Goal: Find specific page/section: Find specific page/section

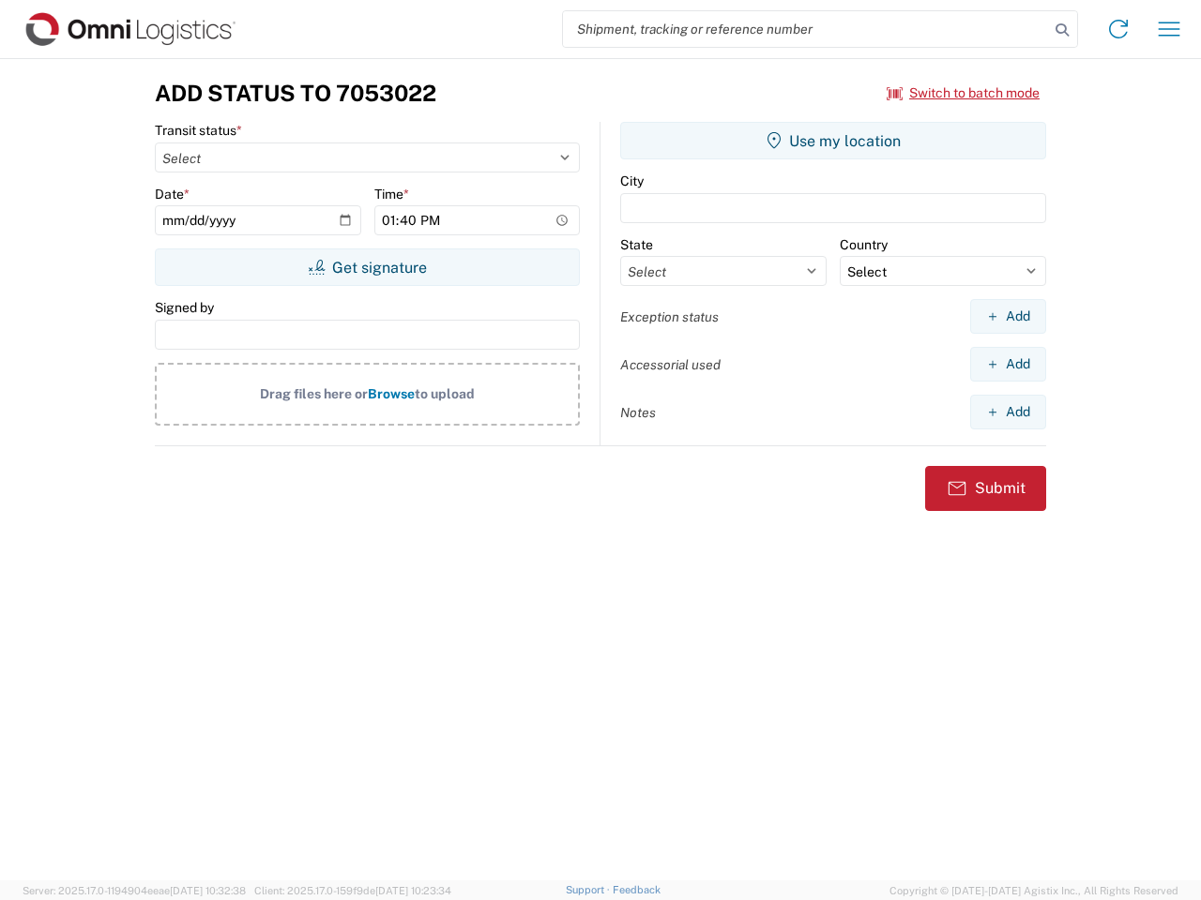
click at [806, 29] on input "search" at bounding box center [806, 29] width 486 height 36
click at [1062, 30] on icon at bounding box center [1062, 30] width 26 height 26
click at [1118, 29] on icon at bounding box center [1118, 29] width 30 height 30
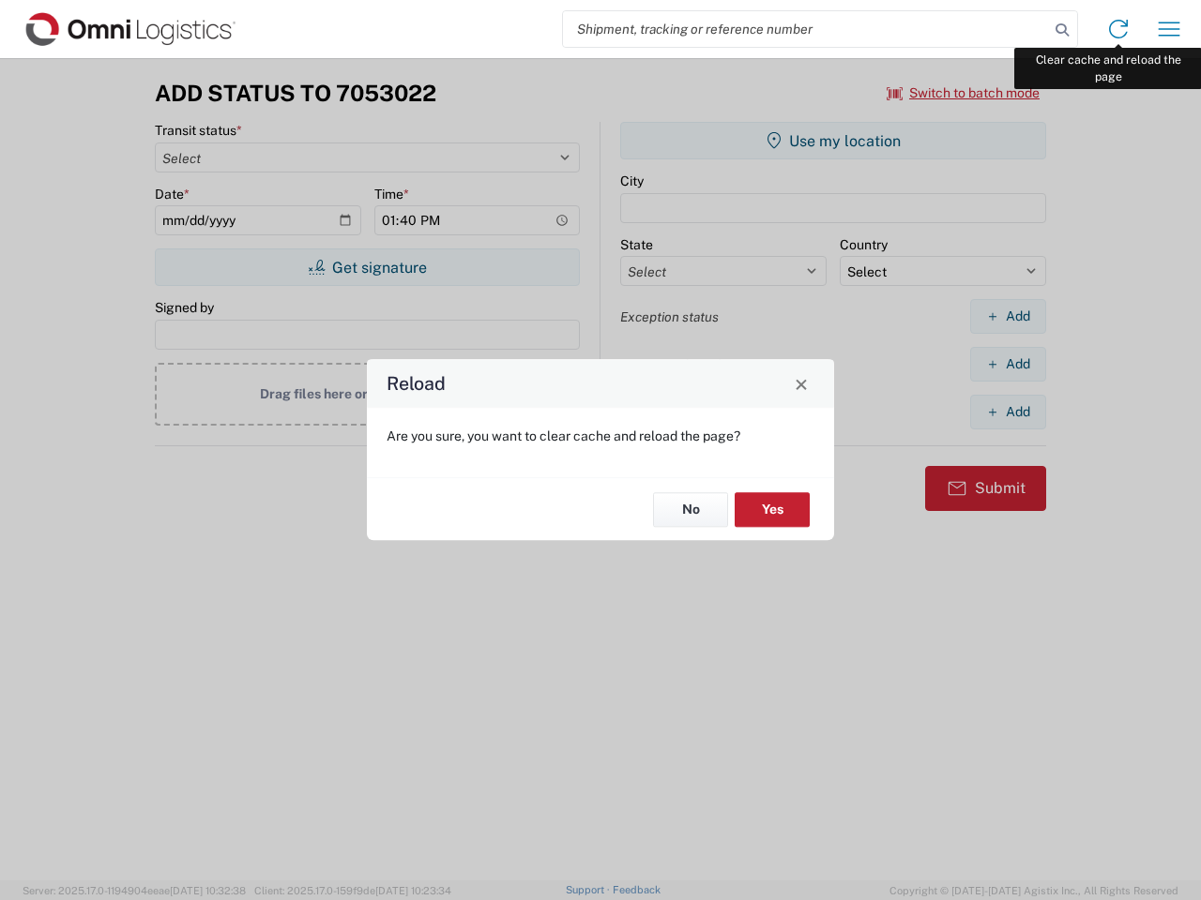
click at [1169, 29] on div "Reload Are you sure, you want to clear cache and reload the page? No Yes" at bounding box center [600, 450] width 1201 height 900
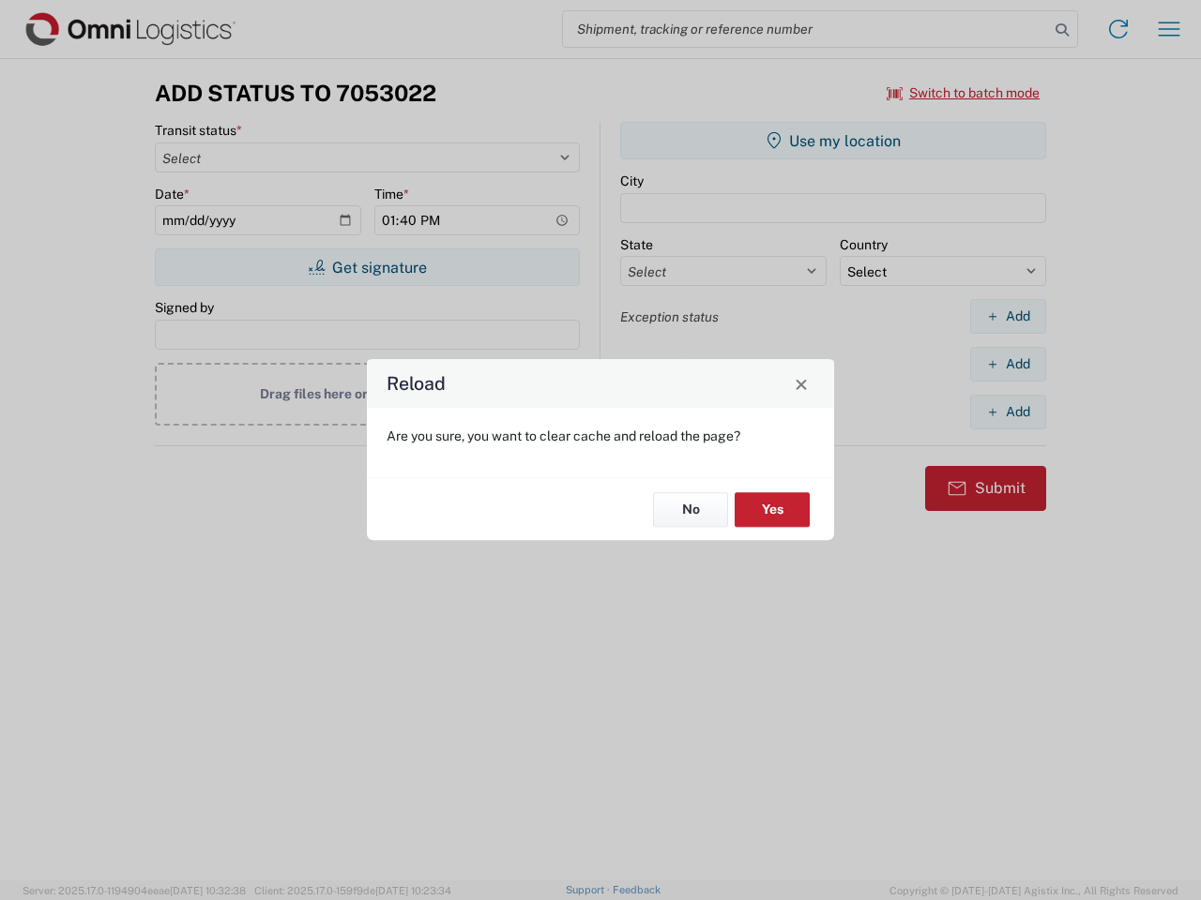
click at [963, 93] on div "Reload Are you sure, you want to clear cache and reload the page? No Yes" at bounding box center [600, 450] width 1201 height 900
click at [367, 267] on div "Reload Are you sure, you want to clear cache and reload the page? No Yes" at bounding box center [600, 450] width 1201 height 900
click at [833, 141] on div "Reload Are you sure, you want to clear cache and reload the page? No Yes" at bounding box center [600, 450] width 1201 height 900
click at [1007, 316] on div "Reload Are you sure, you want to clear cache and reload the page? No Yes" at bounding box center [600, 450] width 1201 height 900
click at [1007, 364] on div "Reload Are you sure, you want to clear cache and reload the page? No Yes" at bounding box center [600, 450] width 1201 height 900
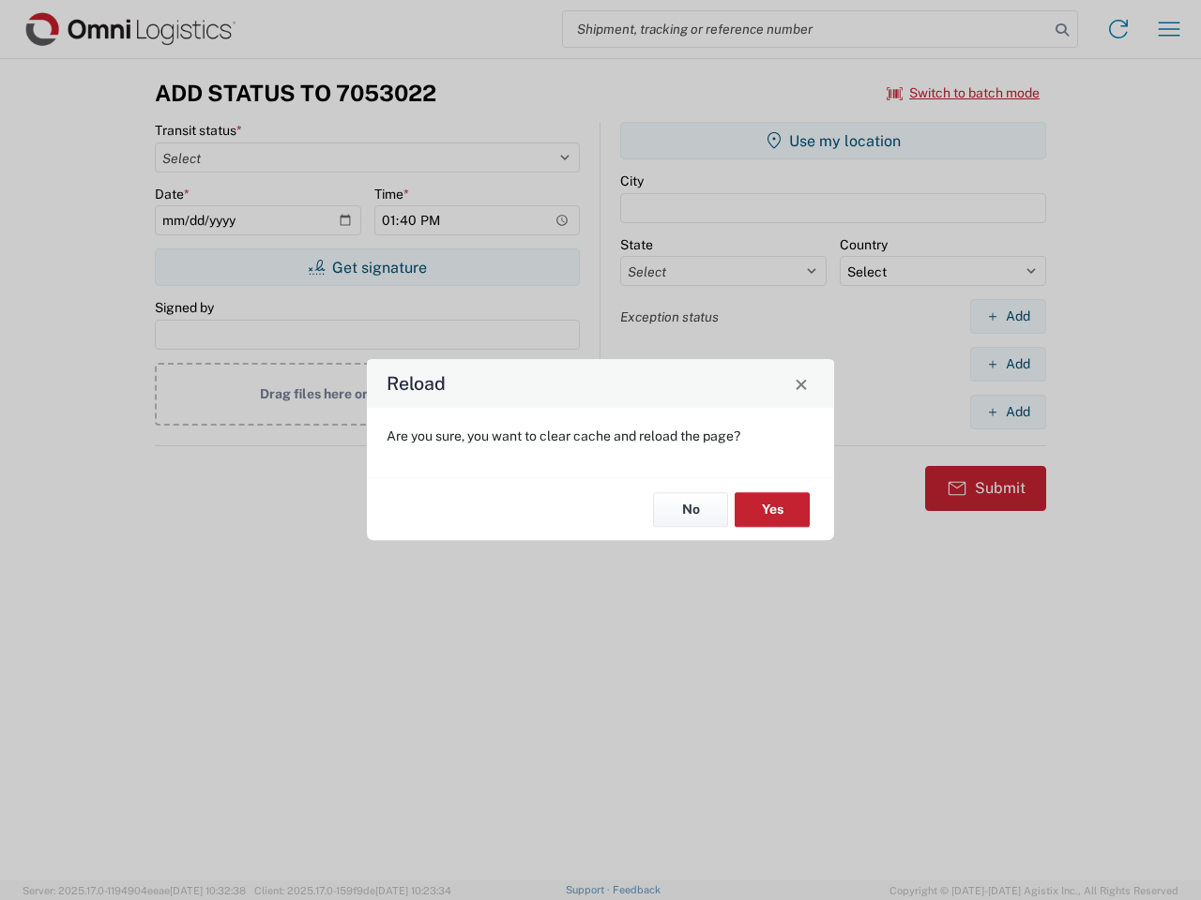
click at [1007, 412] on div "Reload Are you sure, you want to clear cache and reload the page? No Yes" at bounding box center [600, 450] width 1201 height 900
